Goal: Find specific page/section: Find specific page/section

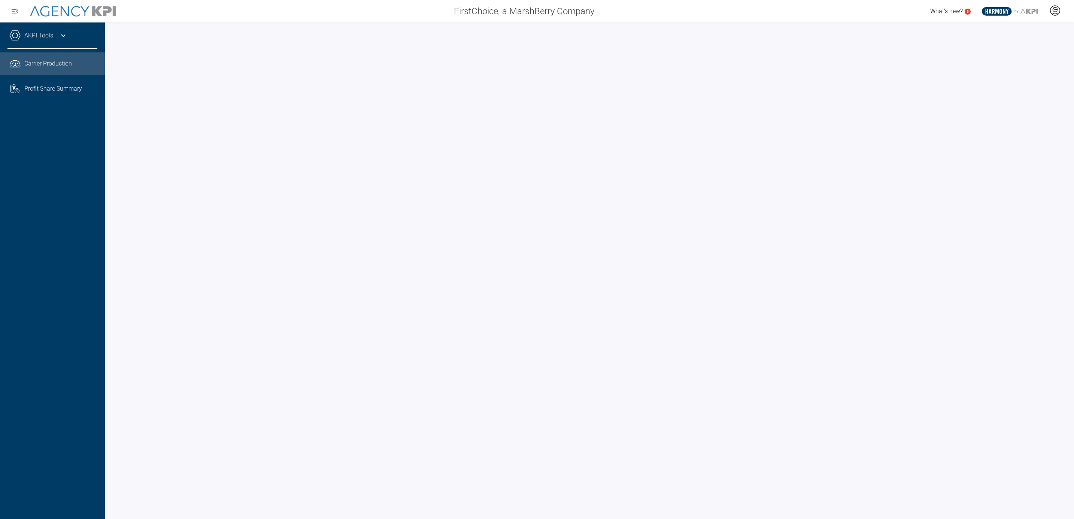
click at [1053, 9] on icon at bounding box center [1055, 9] width 4 height 4
click at [761, 5] on div "What's new? 5 .st0{fill:#003B66;} .st1{fill:#FFFFFF;} .st2{fill:#949698;} Layer…" at bounding box center [837, 11] width 474 height 15
click at [18, 8] on icon "button" at bounding box center [14, 11] width 9 height 9
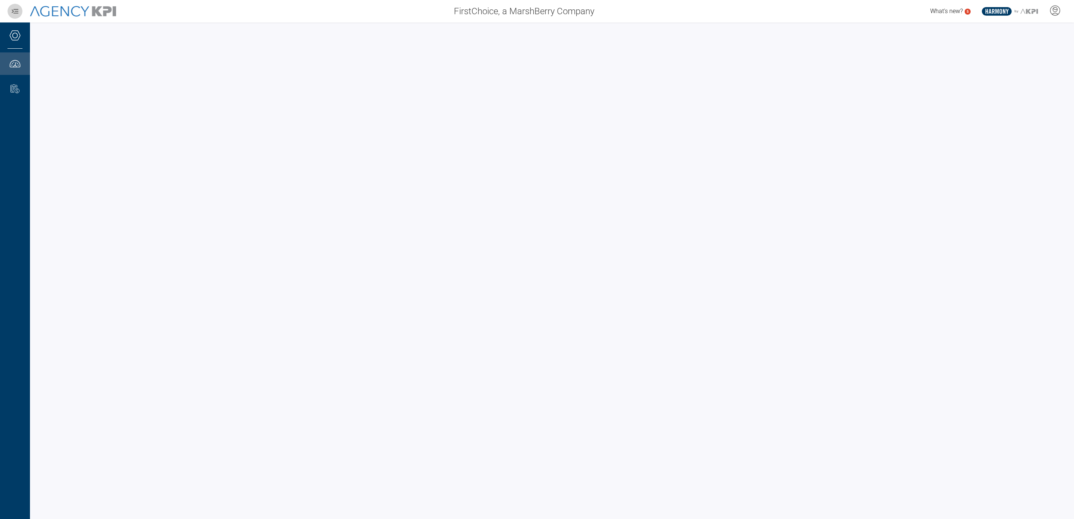
click at [18, 8] on icon "button" at bounding box center [14, 11] width 9 height 9
